Goal: Task Accomplishment & Management: Use online tool/utility

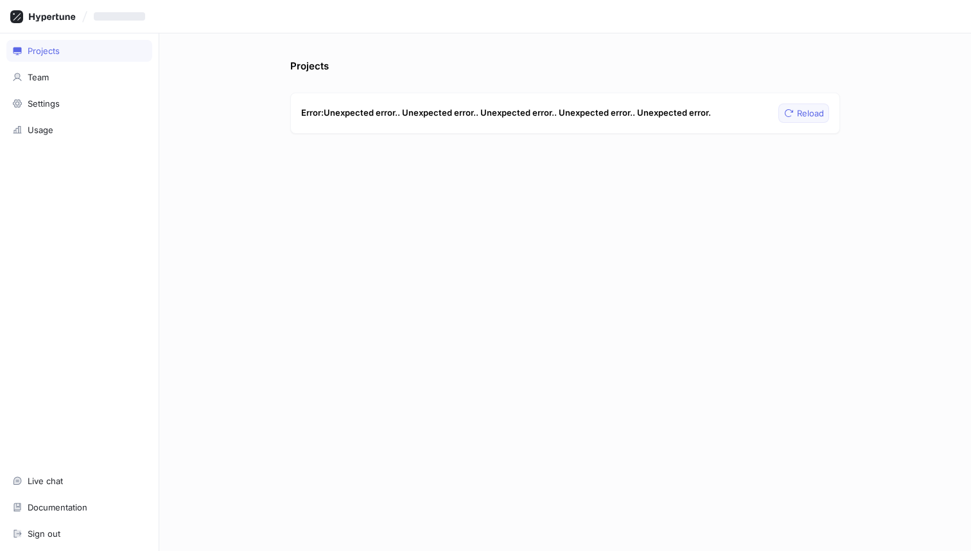
click at [793, 115] on icon "button" at bounding box center [789, 113] width 10 height 10
